Goal: Check status: Check status

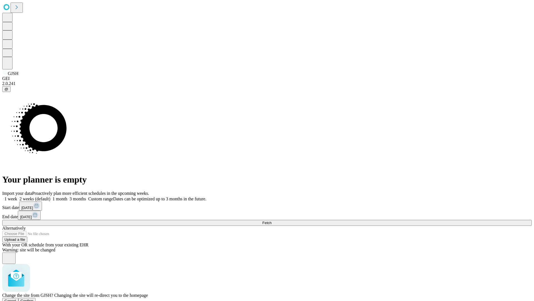
click at [34, 298] on span "Confirm" at bounding box center [27, 300] width 13 height 4
click at [17, 196] on label "1 week" at bounding box center [9, 198] width 15 height 5
click at [272, 220] on span "Fetch" at bounding box center [267, 222] width 9 height 4
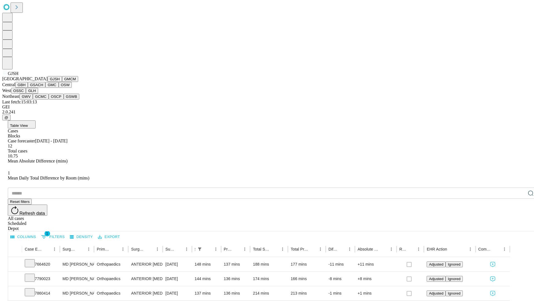
click at [62, 82] on button "GMCM" at bounding box center [70, 79] width 16 height 6
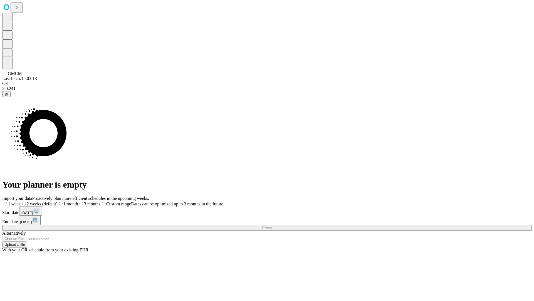
click at [21, 201] on label "1 week" at bounding box center [11, 203] width 19 height 5
click at [272, 225] on span "Fetch" at bounding box center [267, 227] width 9 height 4
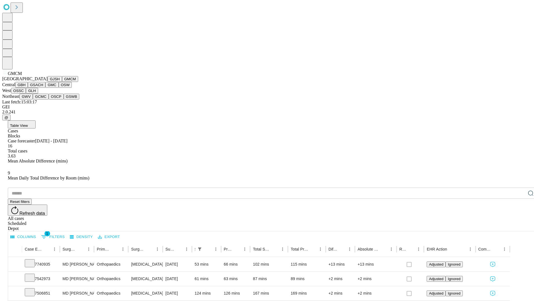
click at [28, 88] on button "GBH" at bounding box center [21, 85] width 13 height 6
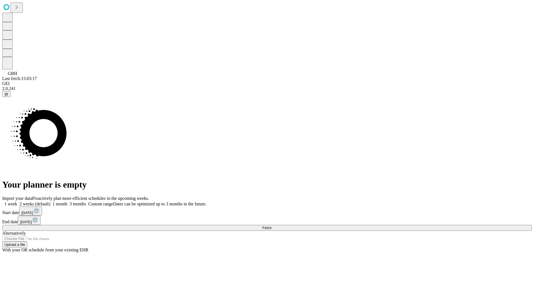
click at [17, 201] on label "1 week" at bounding box center [9, 203] width 15 height 5
click at [272, 225] on span "Fetch" at bounding box center [267, 227] width 9 height 4
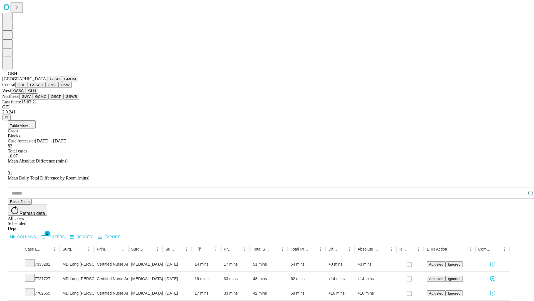
click at [43, 88] on button "GSACH" at bounding box center [37, 85] width 18 height 6
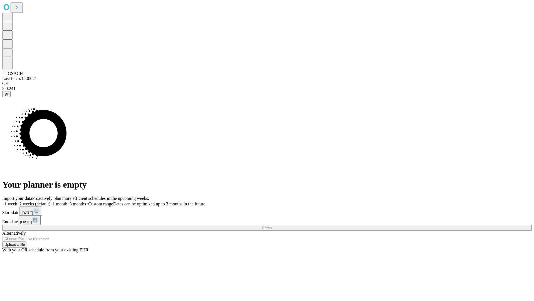
click at [17, 201] on label "1 week" at bounding box center [9, 203] width 15 height 5
click at [272, 225] on span "Fetch" at bounding box center [267, 227] width 9 height 4
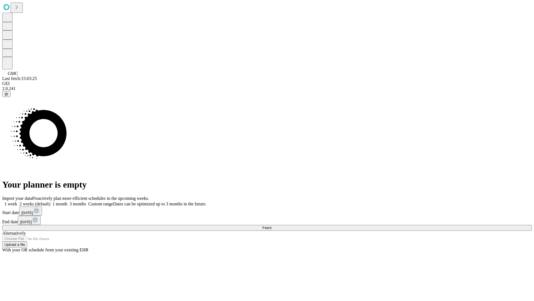
click at [17, 201] on label "1 week" at bounding box center [9, 203] width 15 height 5
click at [272, 225] on span "Fetch" at bounding box center [267, 227] width 9 height 4
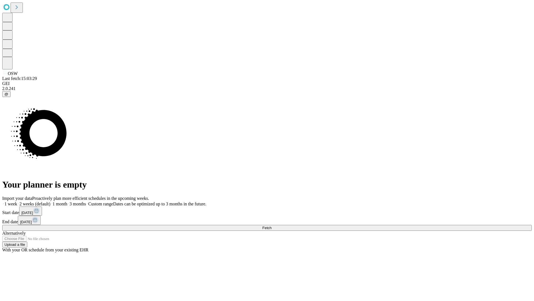
click at [272, 225] on span "Fetch" at bounding box center [267, 227] width 9 height 4
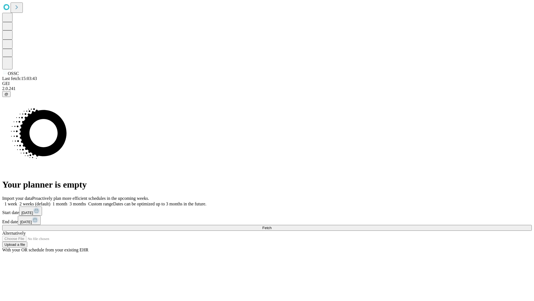
click at [17, 201] on label "1 week" at bounding box center [9, 203] width 15 height 5
click at [272, 225] on span "Fetch" at bounding box center [267, 227] width 9 height 4
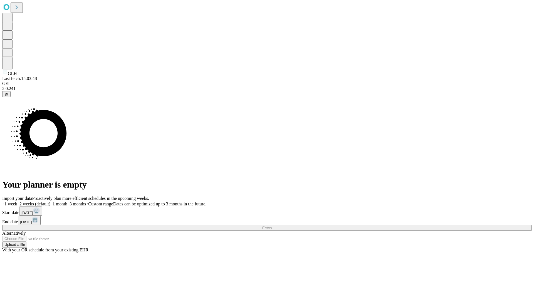
click at [272, 225] on span "Fetch" at bounding box center [267, 227] width 9 height 4
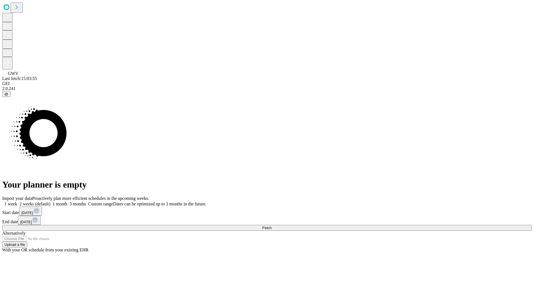
click at [17, 201] on label "1 week" at bounding box center [9, 203] width 15 height 5
click at [272, 225] on span "Fetch" at bounding box center [267, 227] width 9 height 4
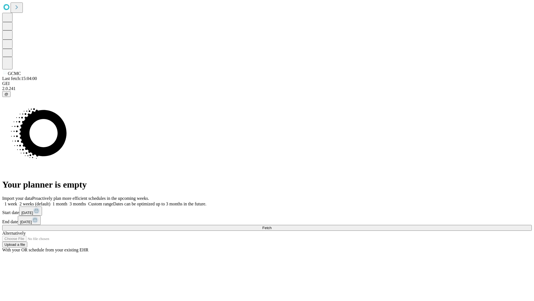
click at [17, 201] on label "1 week" at bounding box center [9, 203] width 15 height 5
click at [272, 225] on span "Fetch" at bounding box center [267, 227] width 9 height 4
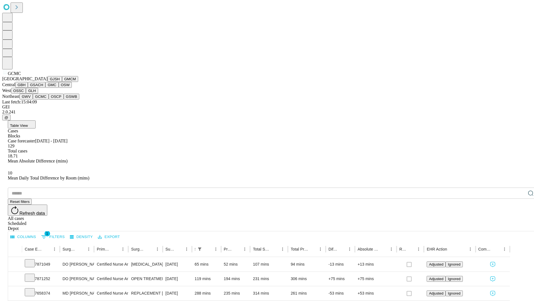
click at [49, 99] on button "OSCP" at bounding box center [56, 97] width 15 height 6
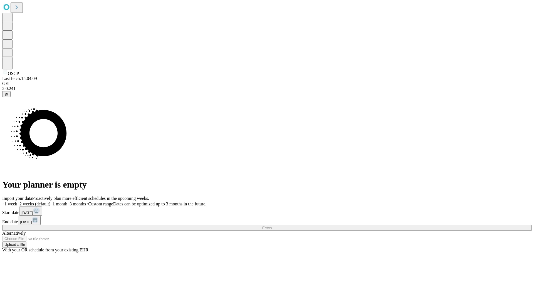
click at [17, 201] on label "1 week" at bounding box center [9, 203] width 15 height 5
click at [272, 225] on span "Fetch" at bounding box center [267, 227] width 9 height 4
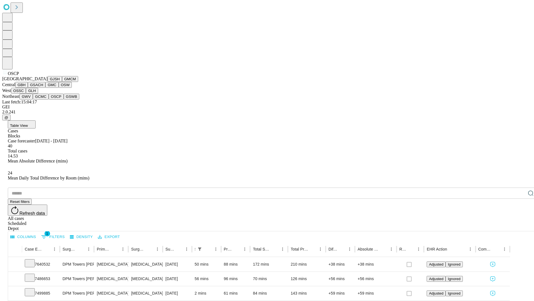
click at [64, 99] on button "GSWB" at bounding box center [72, 97] width 16 height 6
